Goal: Use online tool/utility: Utilize a website feature to perform a specific function

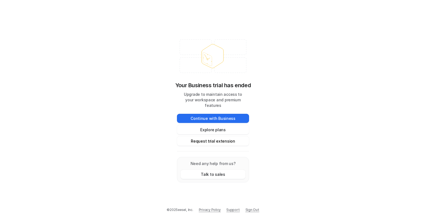
click at [219, 138] on button "Request trial extension" at bounding box center [213, 141] width 72 height 9
click at [208, 139] on button "Request trial extension" at bounding box center [213, 141] width 72 height 9
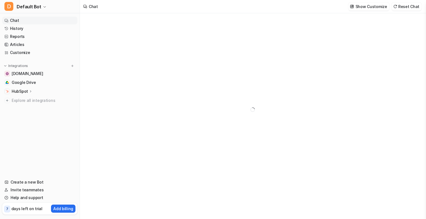
type textarea "**********"
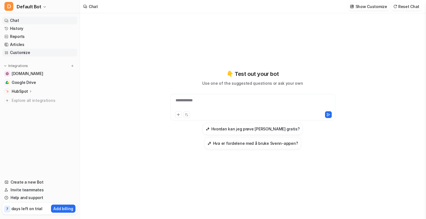
click at [17, 54] on link "Customize" at bounding box center [39, 53] width 75 height 8
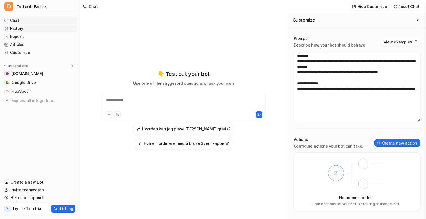
click at [15, 28] on link "History" at bounding box center [39, 29] width 75 height 8
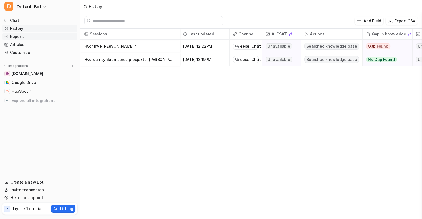
click at [16, 37] on link "Reports" at bounding box center [39, 37] width 75 height 8
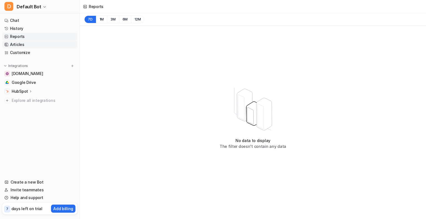
click at [13, 43] on link "Articles" at bounding box center [39, 45] width 75 height 8
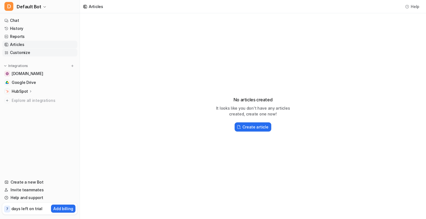
click at [11, 54] on link "Customize" at bounding box center [39, 53] width 75 height 8
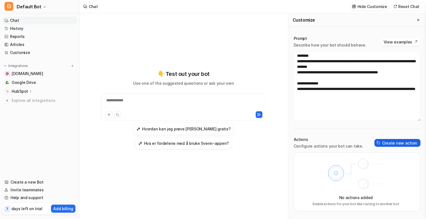
click at [391, 143] on button "Create new action" at bounding box center [398, 143] width 46 height 8
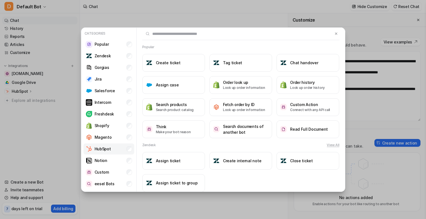
click at [103, 150] on p "HubSpot" at bounding box center [103, 149] width 16 height 6
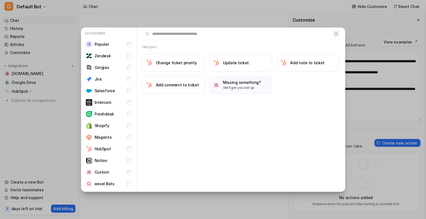
click at [337, 33] on img at bounding box center [336, 34] width 4 height 4
